Goal: Task Accomplishment & Management: Manage account settings

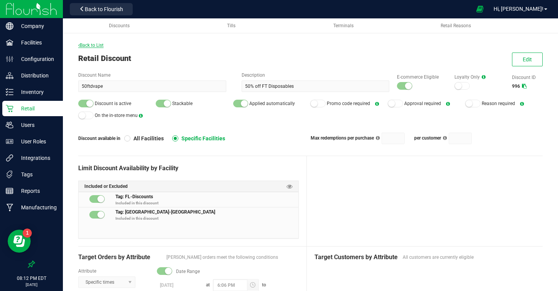
click at [89, 45] on span "Back to List" at bounding box center [90, 45] width 25 height 5
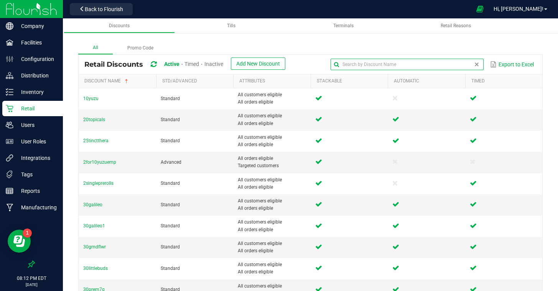
click at [466, 66] on input "text" at bounding box center [407, 65] width 153 height 12
type input "c"
type input "cdt"
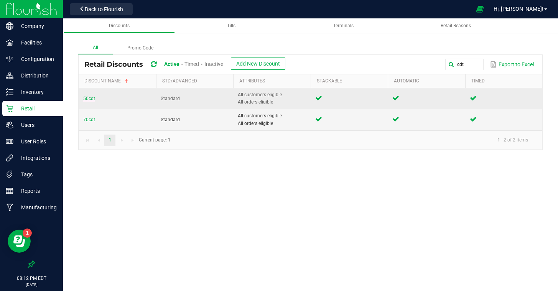
click at [89, 101] on span "50cdt" at bounding box center [89, 98] width 12 height 5
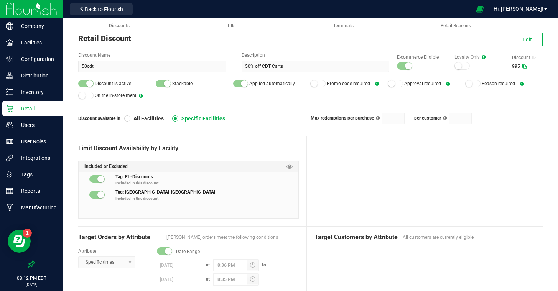
scroll to position [28, 0]
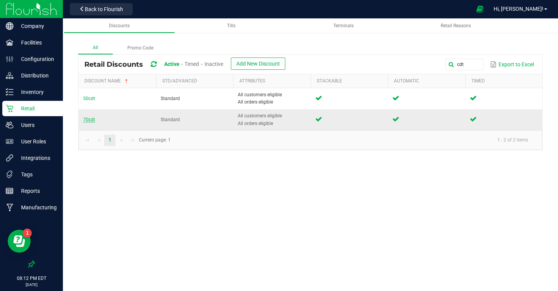
click at [85, 119] on span "70cdt" at bounding box center [89, 119] width 12 height 5
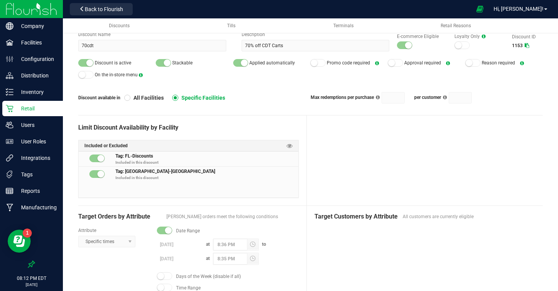
scroll to position [41, 0]
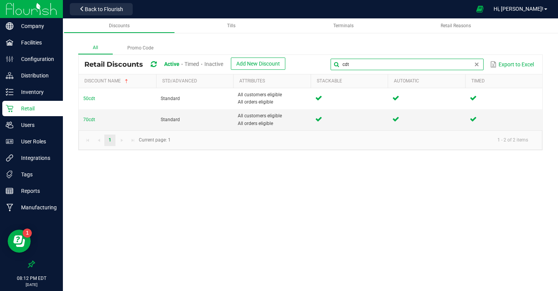
drag, startPoint x: 475, startPoint y: 67, endPoint x: 327, endPoint y: 56, distance: 149.3
click at [327, 56] on div "Retail Discounts Active Timed Inactive Add New Discount cdt Export to Excel" at bounding box center [311, 64] width 464 height 19
type input "dvape"
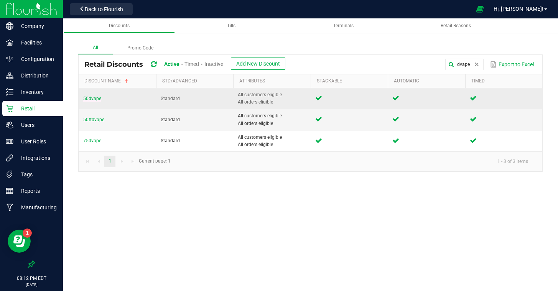
click at [94, 97] on span "50dvape" at bounding box center [92, 98] width 18 height 5
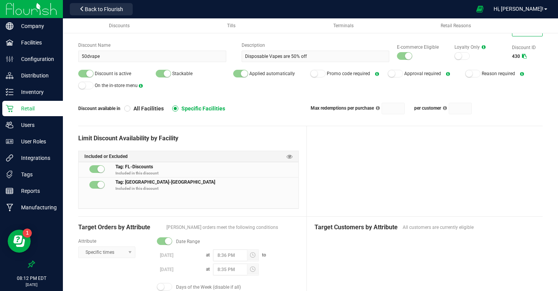
scroll to position [32, 0]
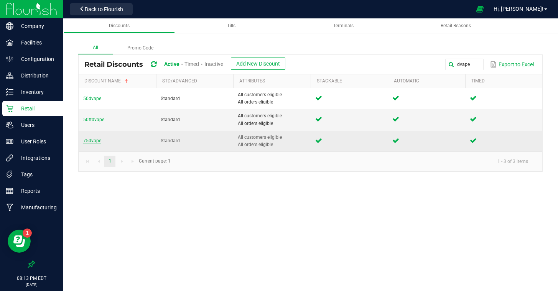
click at [92, 142] on span "75dvape" at bounding box center [92, 140] width 18 height 5
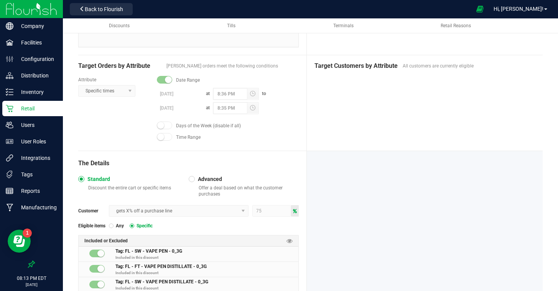
scroll to position [193, 0]
